Goal: Information Seeking & Learning: Learn about a topic

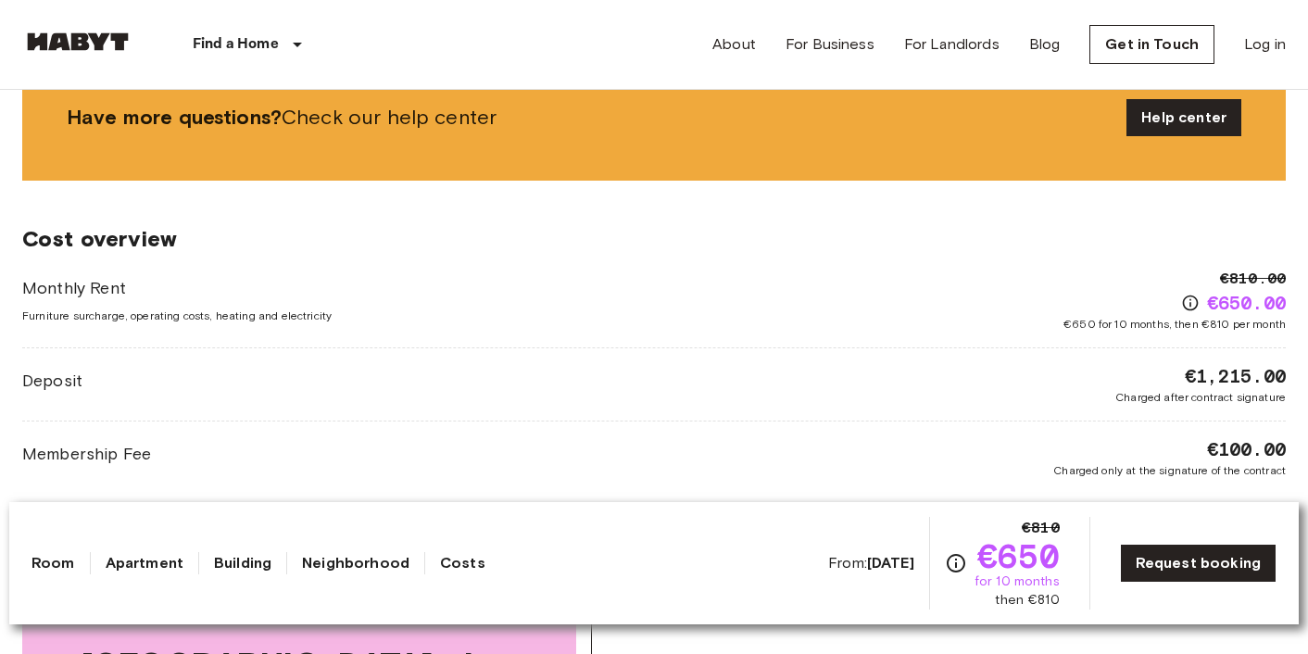
scroll to position [1562, 0]
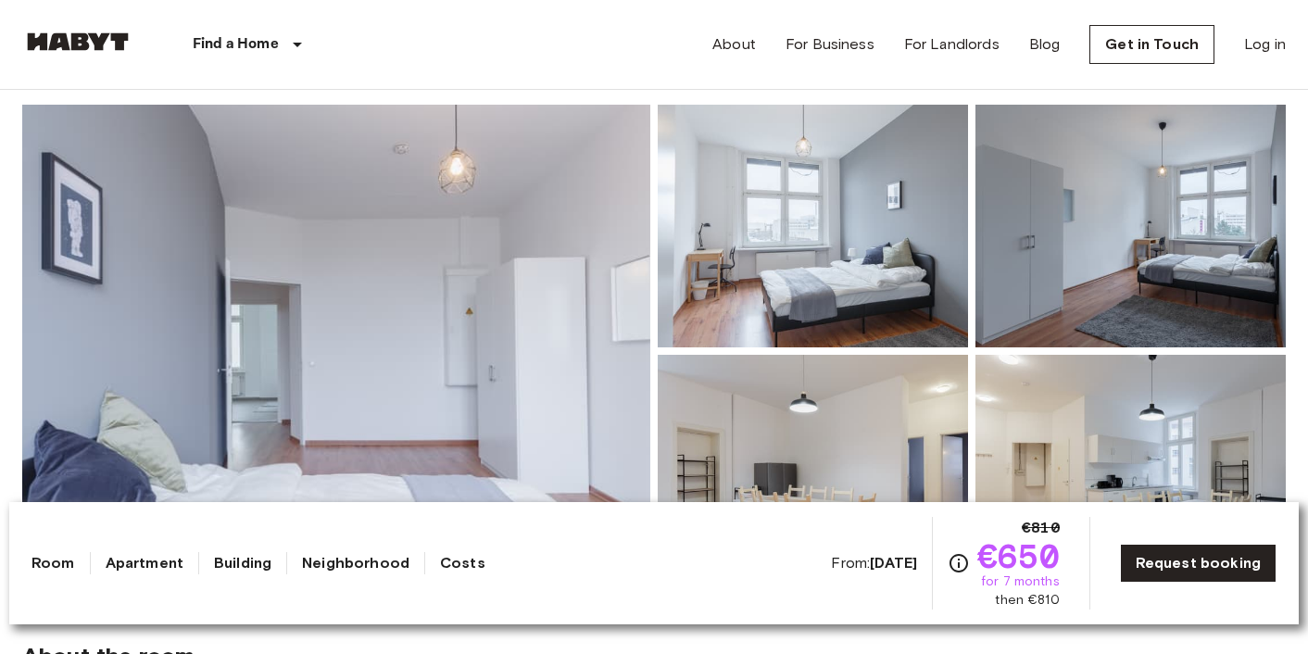
scroll to position [149, 0]
